Goal: Task Accomplishment & Management: Manage account settings

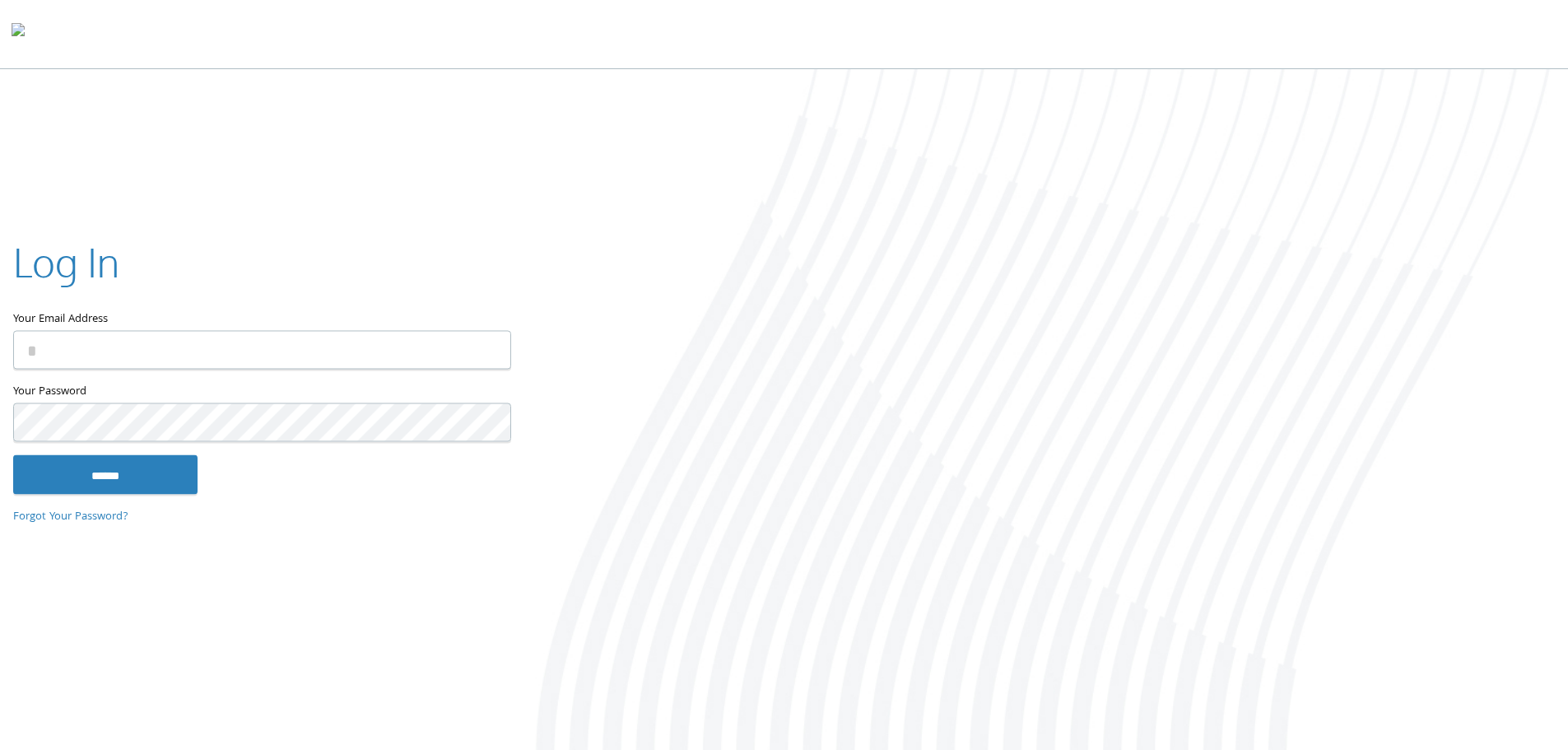
click at [188, 350] on input "Your Email Address" at bounding box center [262, 350] width 498 height 38
type input "**********"
click at [100, 477] on input "******" at bounding box center [105, 474] width 185 height 39
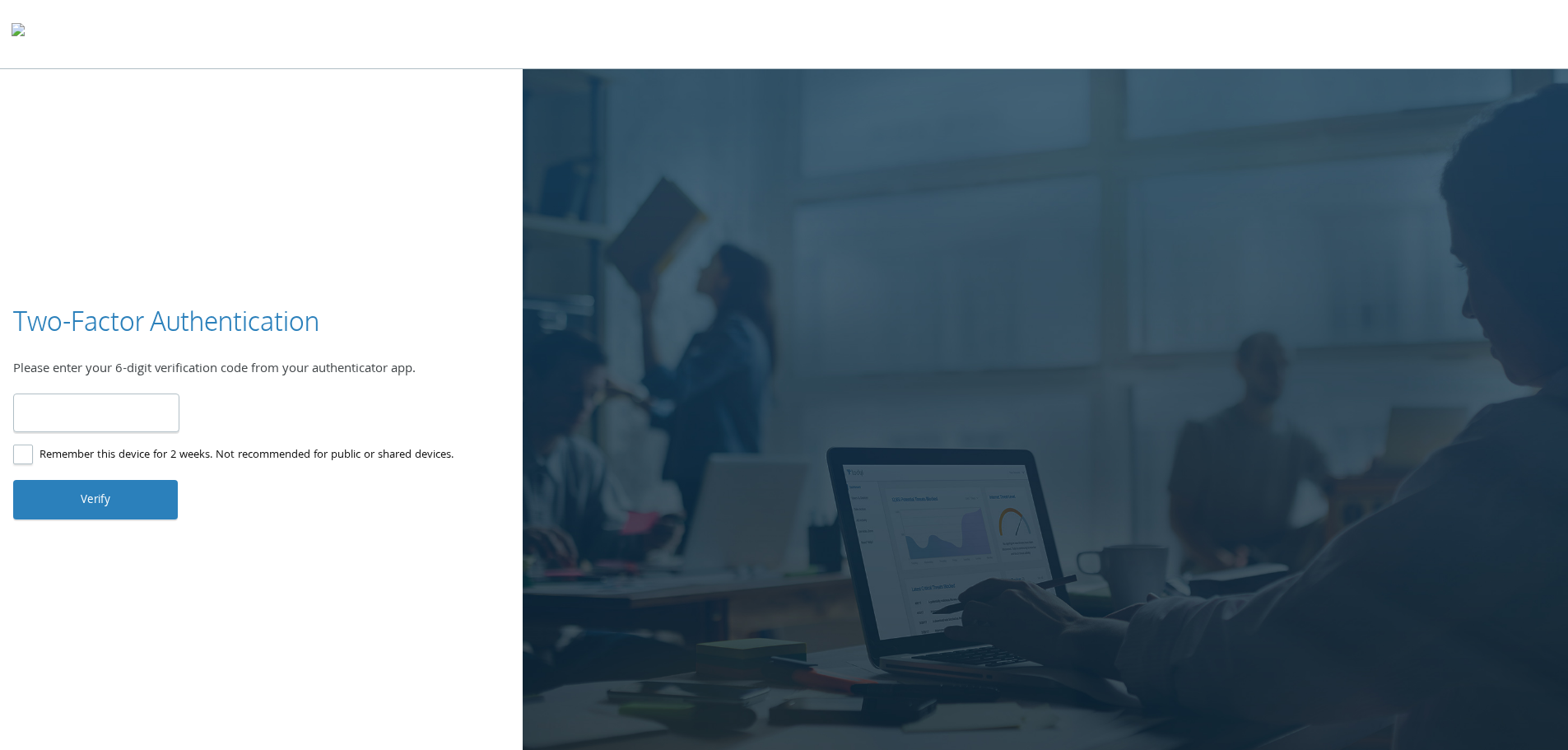
type input "******"
